Goal: Task Accomplishment & Management: Manage account settings

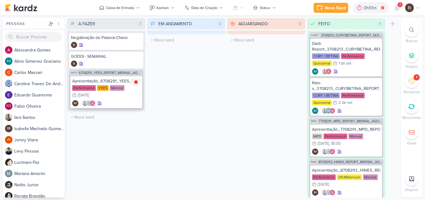
click at [138, 83] on icon at bounding box center [136, 81] width 5 height 5
click at [396, 6] on icon at bounding box center [397, 7] width 7 height 7
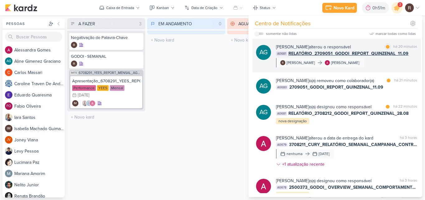
click at [386, 61] on div "[PERSON_NAME] alterou o responsável marcar como lida há 20 minutos AG681 RELATÓ…" at bounding box center [346, 56] width 141 height 24
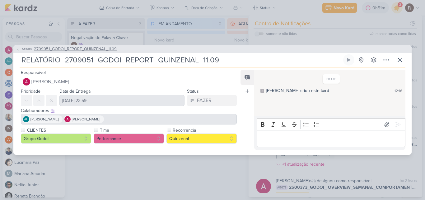
click at [101, 50] on span "2709051_GODOI_REPORT_QUINZENAL_11.09" at bounding box center [75, 49] width 83 height 6
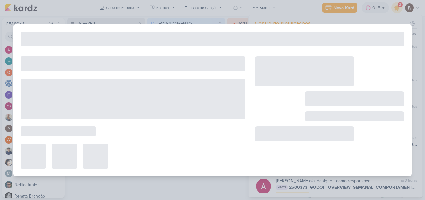
type input "2709051_GODOI_REPORT_QUINZENAL_11.09"
type input "[DATE] 10:30"
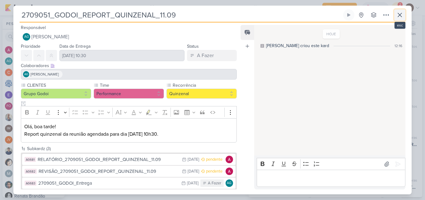
click at [398, 13] on icon at bounding box center [399, 14] width 7 height 7
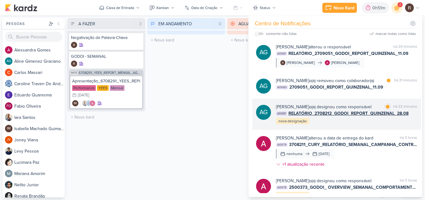
click at [363, 108] on div "[PERSON_NAME] o(a) designou como responsável" at bounding box center [324, 106] width 96 height 7
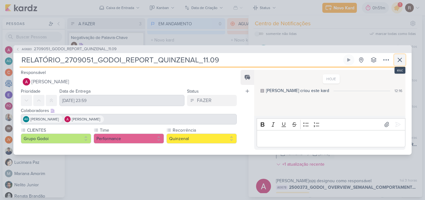
click at [399, 63] on icon at bounding box center [399, 59] width 7 height 7
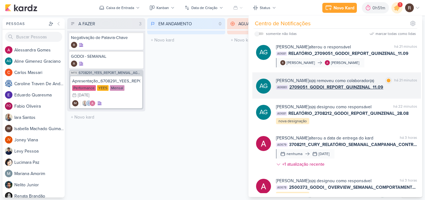
click at [386, 84] on div "marcar como lida há 21 minutos" at bounding box center [402, 80] width 32 height 7
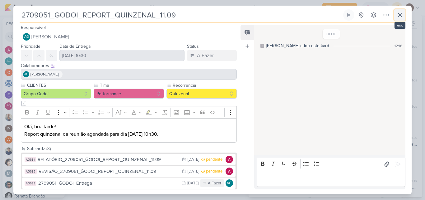
click at [401, 17] on icon at bounding box center [399, 14] width 7 height 7
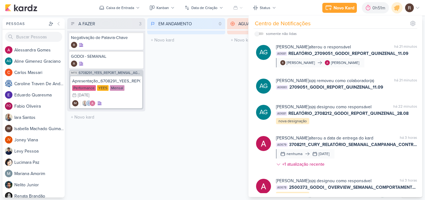
click at [224, 112] on div "EM ANDAMENTO 0 Mover Para Esquerda Mover Para Direita [GEOGRAPHIC_DATA] O títul…" at bounding box center [186, 107] width 78 height 179
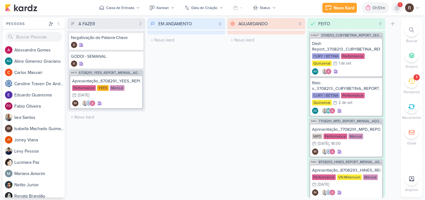
click at [400, 9] on icon at bounding box center [397, 7] width 7 height 7
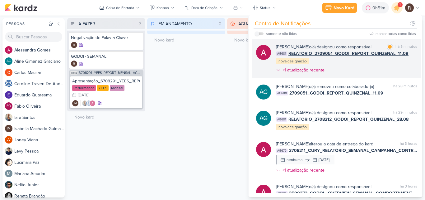
click at [370, 63] on div "[PERSON_NAME] o(a) designou como responsável marcar como lida há 5 minutos AG68…" at bounding box center [346, 60] width 141 height 32
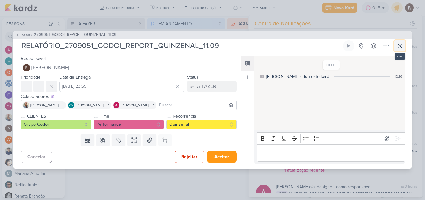
click at [401, 46] on icon at bounding box center [400, 46] width 4 height 4
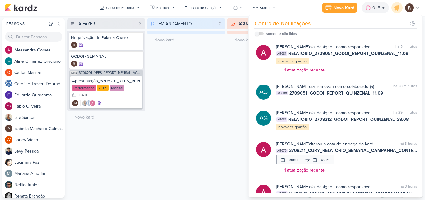
click at [213, 111] on div "EM ANDAMENTO 0 Mover Para Esquerda Mover Para Direita [GEOGRAPHIC_DATA] O títul…" at bounding box center [186, 107] width 78 height 179
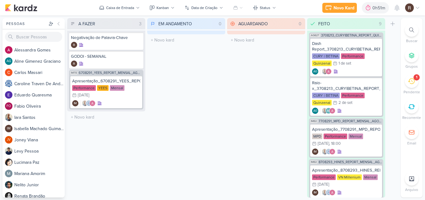
drag, startPoint x: 213, startPoint y: 111, endPoint x: 194, endPoint y: 156, distance: 48.5
click at [213, 111] on div "EM ANDAMENTO 0 Mover Para Esquerda Mover Para Direita [GEOGRAPHIC_DATA] O títul…" at bounding box center [186, 107] width 78 height 179
click at [368, 9] on icon at bounding box center [368, 8] width 6 height 6
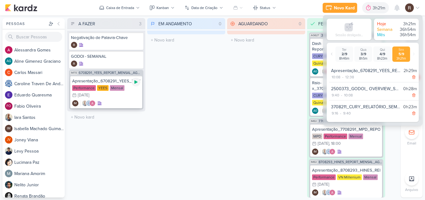
click at [135, 83] on icon at bounding box center [136, 81] width 3 height 3
click at [240, 72] on div "AGUARDANDO 0 Mover Para Esquerda Mover Para Direita [GEOGRAPHIC_DATA] O título …" at bounding box center [266, 107] width 78 height 179
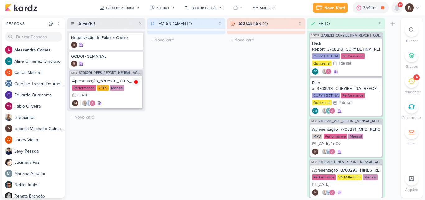
click at [398, 12] on div at bounding box center [397, 7] width 11 height 11
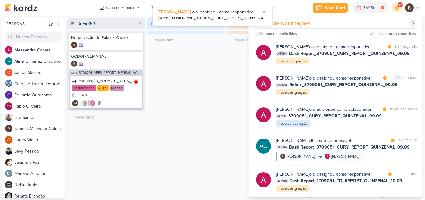
click at [192, 108] on div "EM ANDAMENTO 0 Mover Para Esquerda Mover Para Direita [GEOGRAPHIC_DATA] O títul…" at bounding box center [186, 107] width 78 height 179
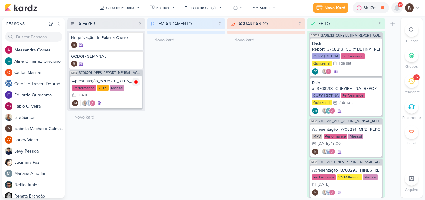
click at [398, 8] on icon at bounding box center [397, 8] width 5 height 6
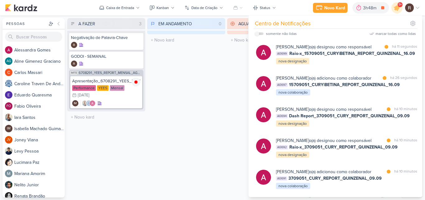
click at [199, 48] on div "EM ANDAMENTO 0 Mover Para Esquerda Mover Para Direita [GEOGRAPHIC_DATA] O títul…" at bounding box center [186, 107] width 78 height 179
